Goal: Task Accomplishment & Management: Complete application form

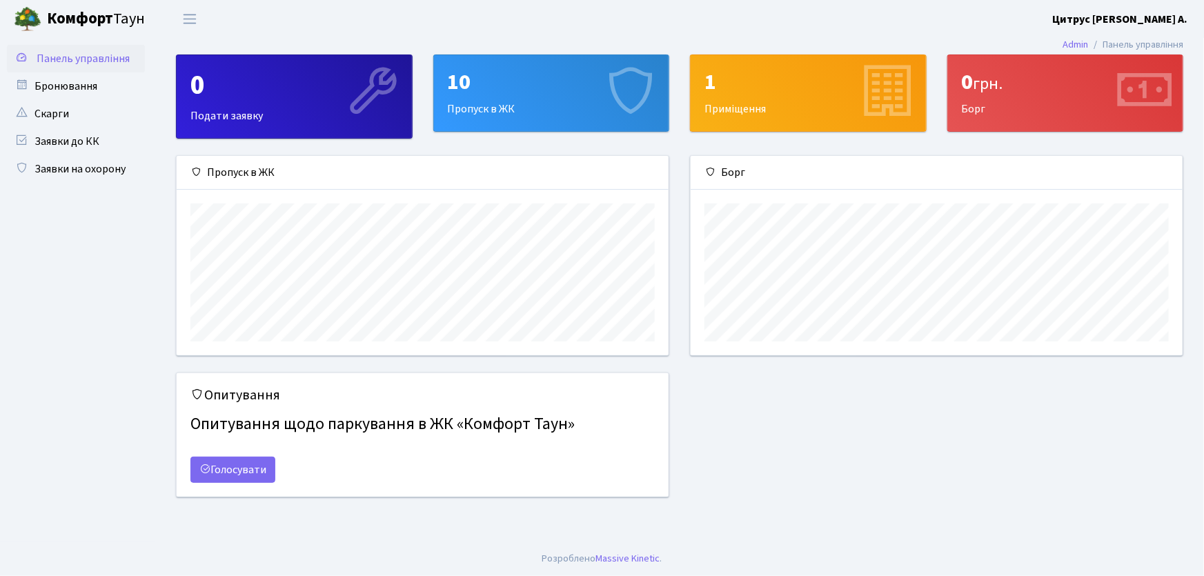
scroll to position [199, 492]
click at [76, 170] on link "Заявки на охорону" at bounding box center [76, 169] width 138 height 28
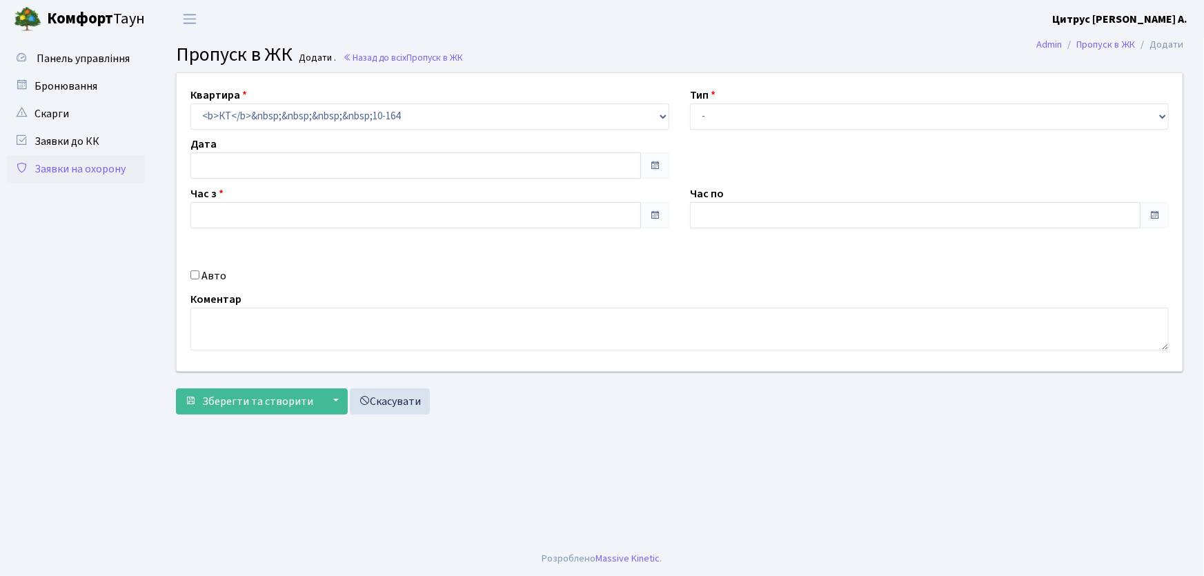
type input "[DATE]"
type input "12:15"
type input "13:15"
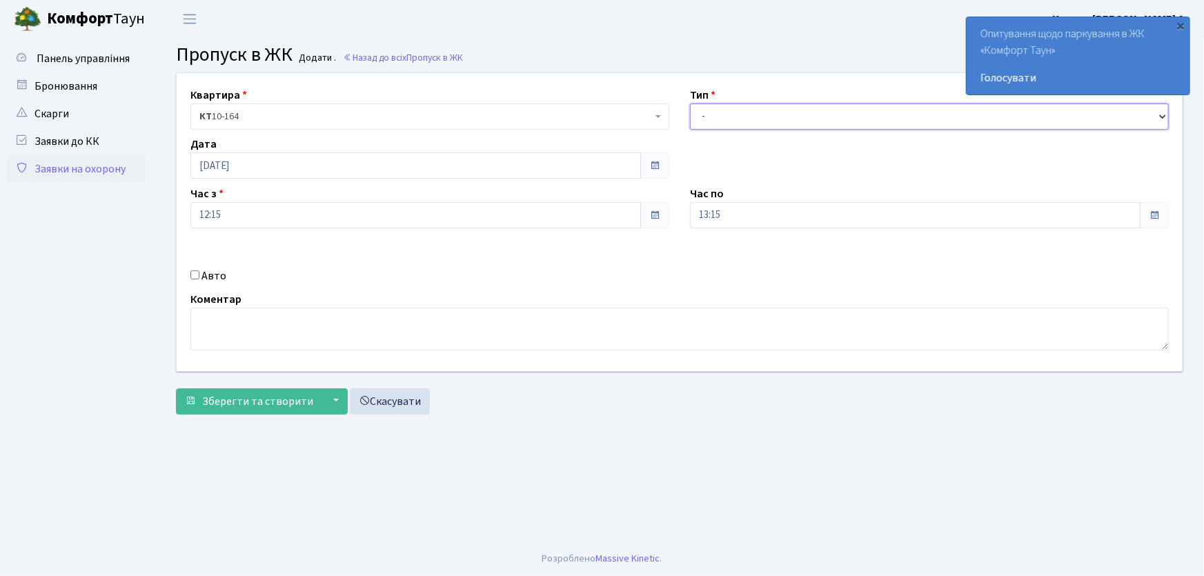
drag, startPoint x: 747, startPoint y: 119, endPoint x: 746, endPoint y: 128, distance: 8.3
click at [747, 119] on select "- Доставка Таксі Гості Сервіс" at bounding box center [929, 117] width 479 height 26
select select "1"
click at [690, 104] on select "- Доставка Таксі Гості Сервіс" at bounding box center [929, 117] width 479 height 26
click at [569, 222] on div "Квартира <b>КТ</b>&nbsp;&nbsp;&nbsp;&nbsp;10-164 КТ 10-164 Тип - Доставка Таксі…" at bounding box center [679, 222] width 1027 height 298
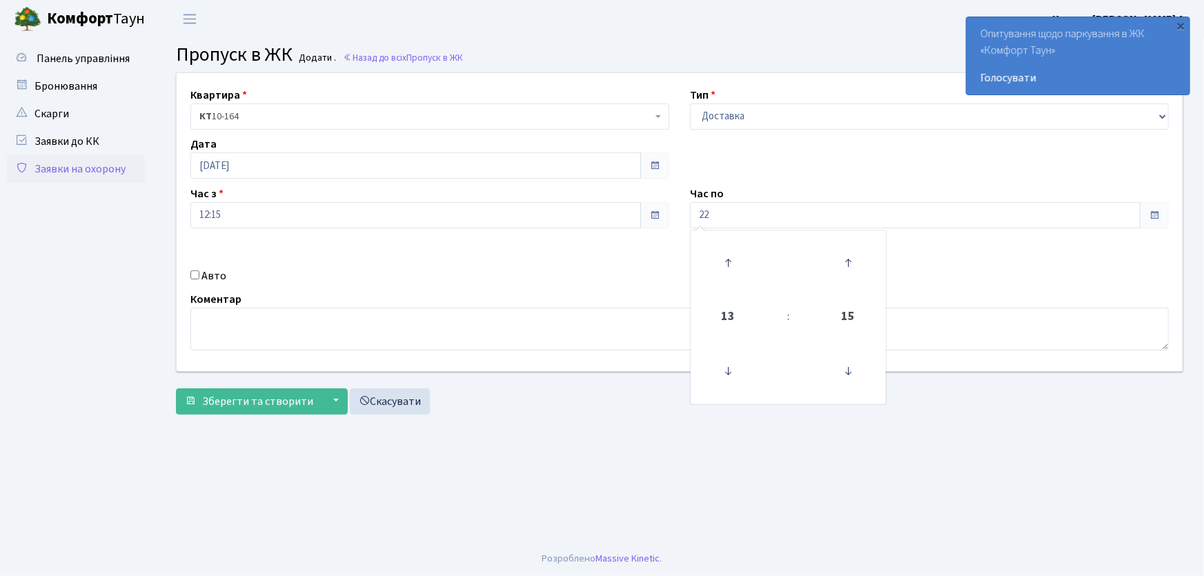
type input "22:00"
click at [194, 275] on input "Авто" at bounding box center [194, 275] width 9 height 9
checkbox input "true"
type input "ВС5639ЕЕ"
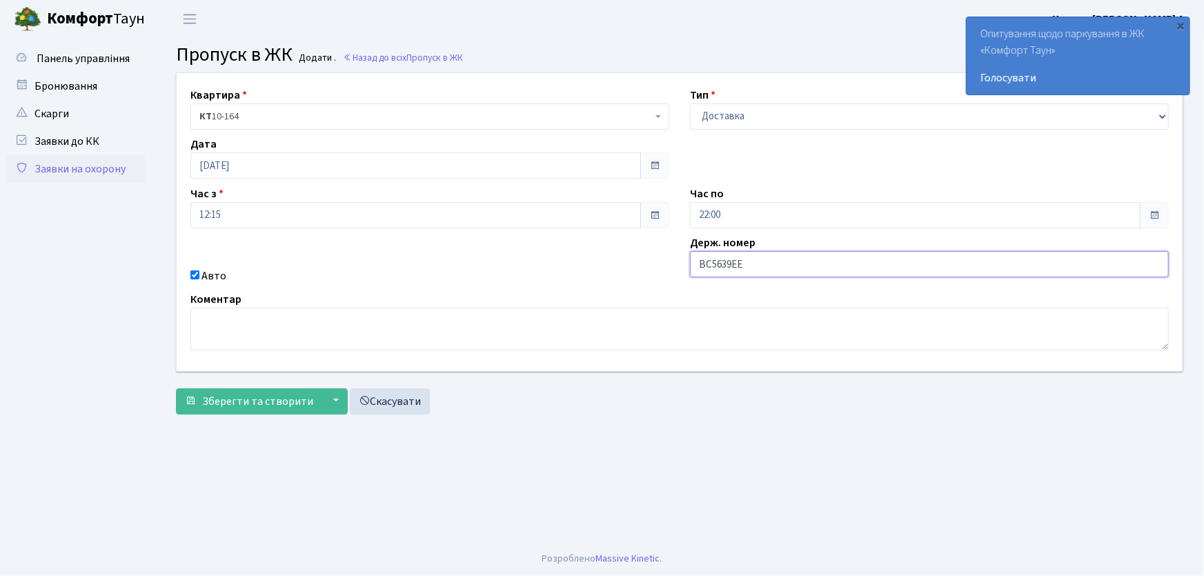
click at [176, 389] on button "Зберегти та створити" at bounding box center [249, 402] width 146 height 26
